Goal: Task Accomplishment & Management: Use online tool/utility

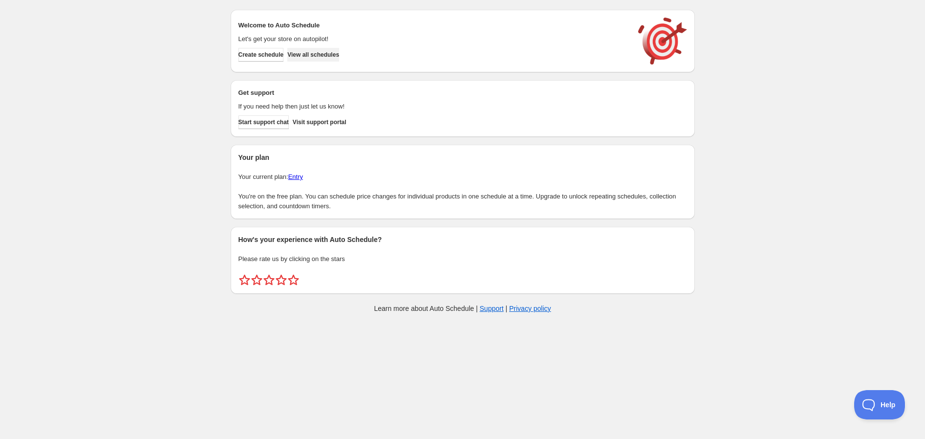
click at [322, 49] on button "View all schedules" at bounding box center [313, 55] width 52 height 14
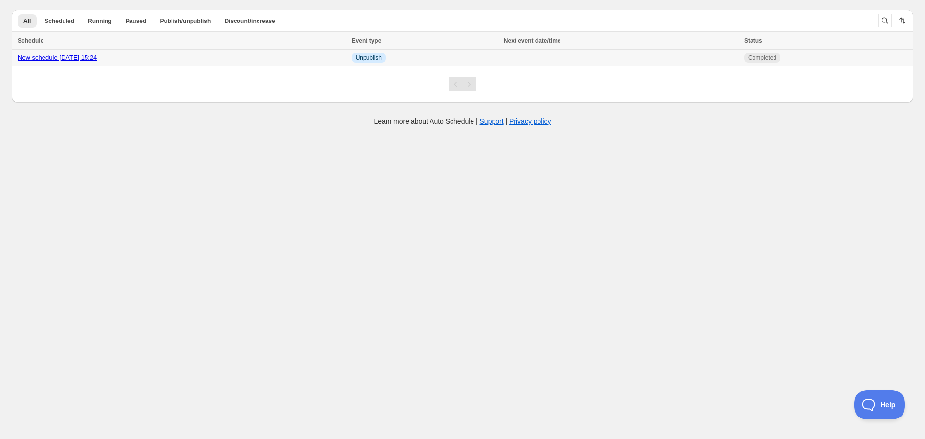
click at [111, 59] on div "New schedule [DATE] 15:24" at bounding box center [182, 58] width 328 height 10
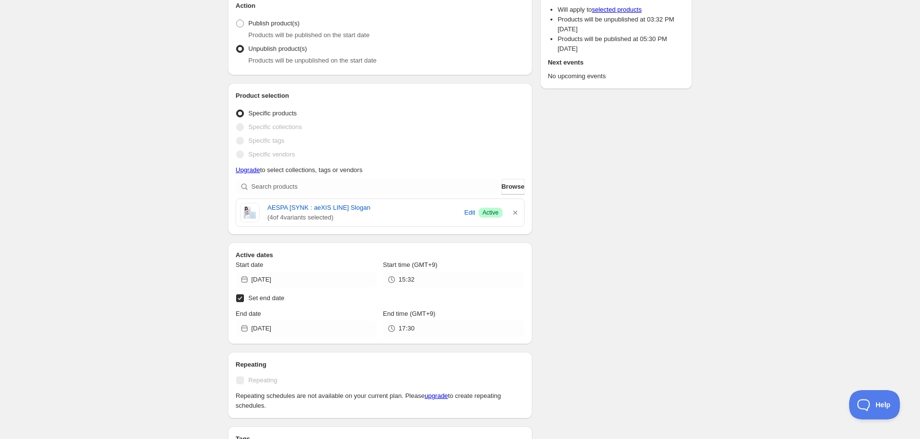
scroll to position [54, 0]
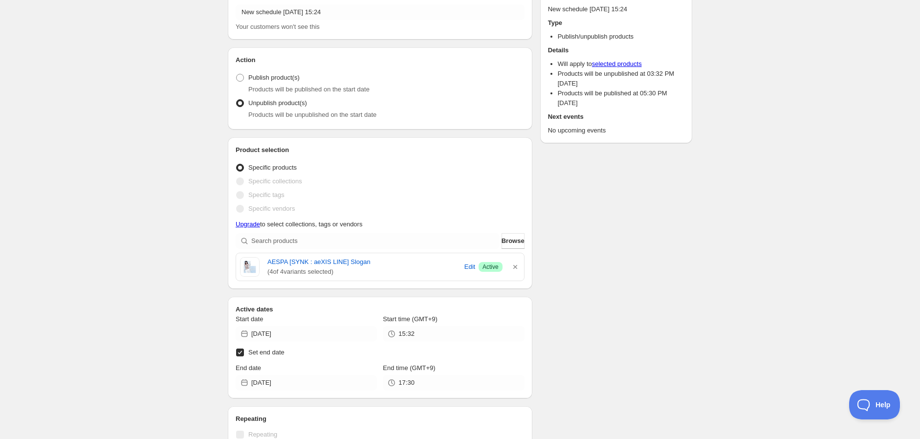
click at [290, 180] on span "Specific collections" at bounding box center [275, 180] width 54 height 7
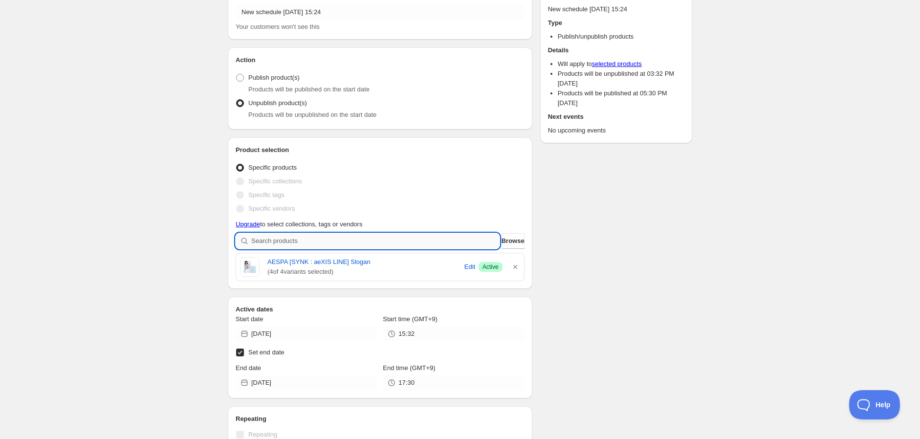
click at [335, 242] on input "search" at bounding box center [375, 241] width 248 height 16
click at [379, 262] on link "AESPA [SYNK : aeXIS LINE] Slogan" at bounding box center [363, 262] width 193 height 10
